Goal: Information Seeking & Learning: Learn about a topic

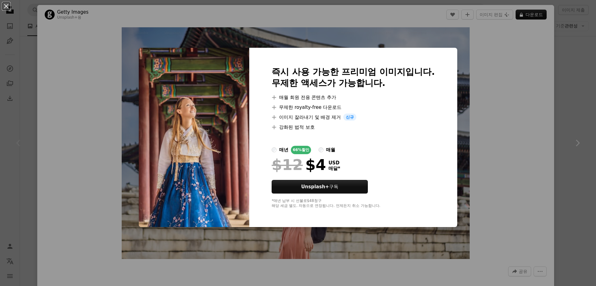
scroll to position [272, 0]
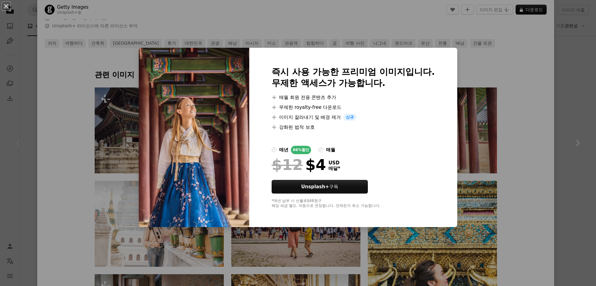
drag, startPoint x: 596, startPoint y: 26, endPoint x: 592, endPoint y: 28, distance: 3.9
click at [9, 9] on button "An X shape" at bounding box center [5, 5] width 7 height 7
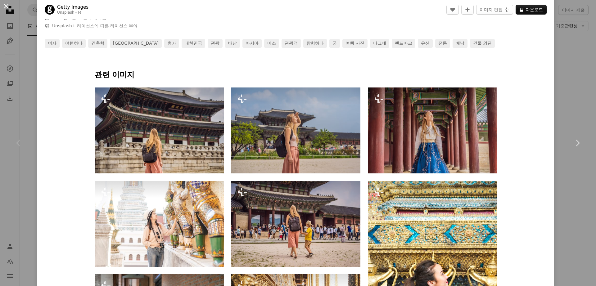
click at [7, 8] on button "An X shape" at bounding box center [5, 5] width 7 height 7
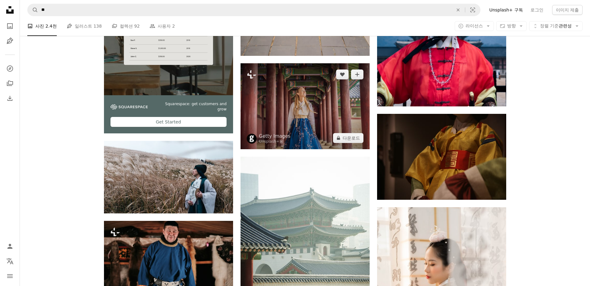
click at [292, 111] on img at bounding box center [305, 106] width 129 height 86
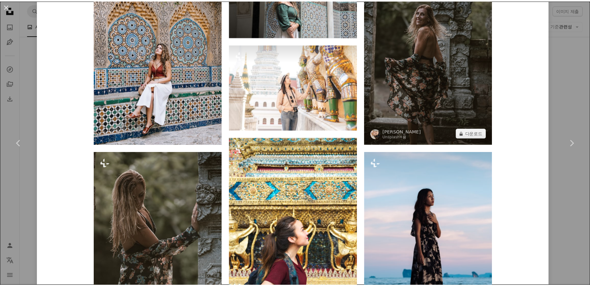
scroll to position [505, 0]
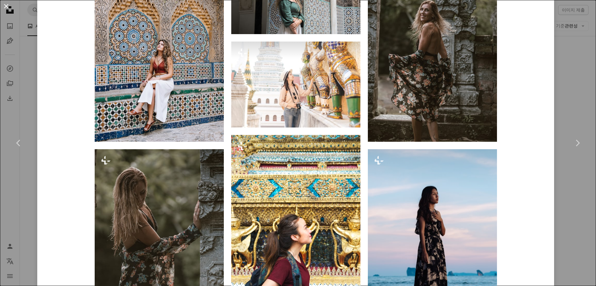
click at [7, 5] on button "An X shape" at bounding box center [5, 5] width 7 height 7
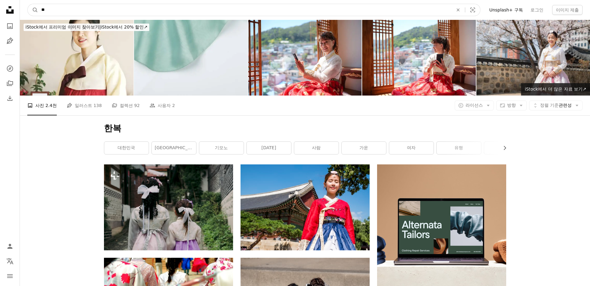
click at [176, 7] on input "**" at bounding box center [244, 10] width 413 height 12
type input "******"
click at [28, 4] on button "A magnifying glass" at bounding box center [33, 10] width 11 height 12
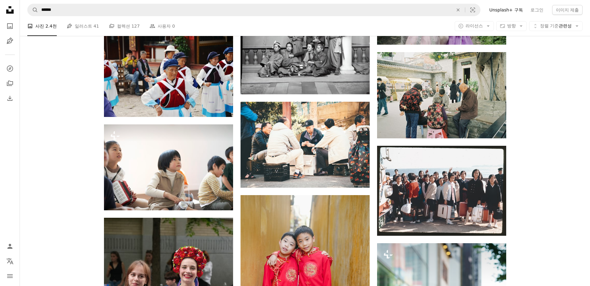
scroll to position [1708, 0]
